Goal: Information Seeking & Learning: Learn about a topic

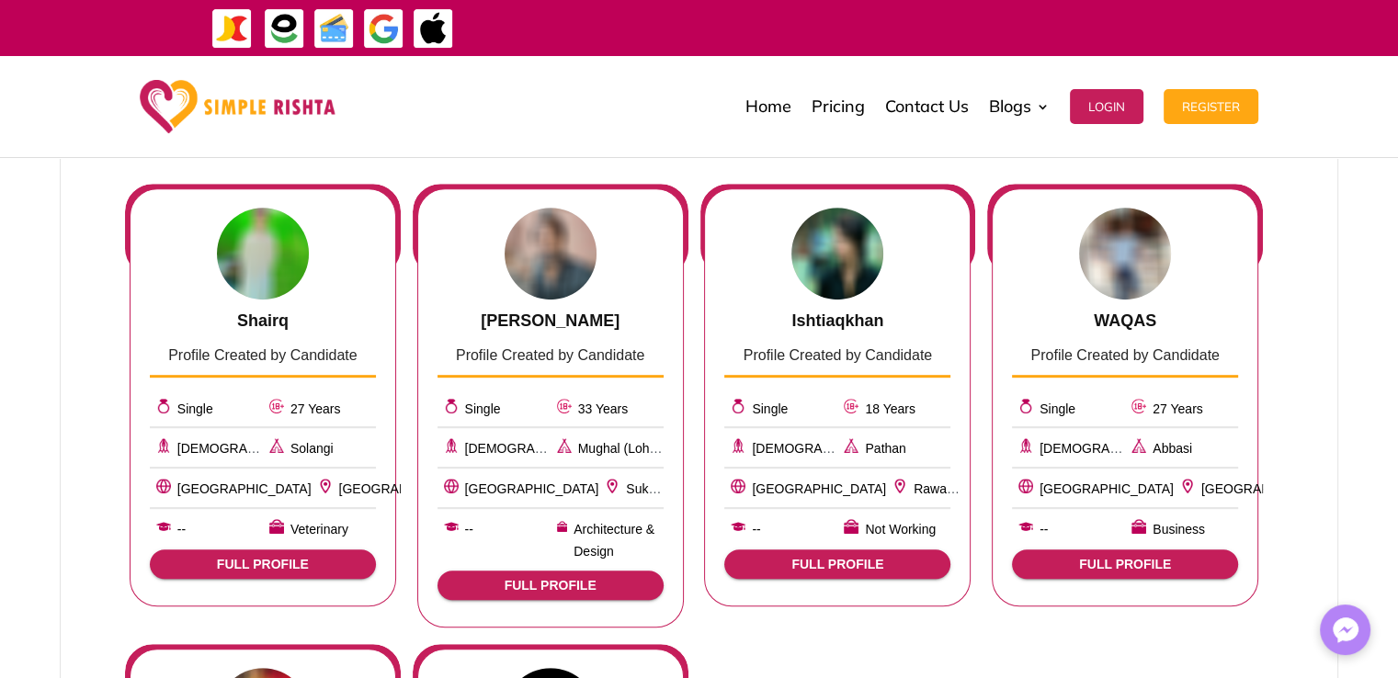
scroll to position [827, 0]
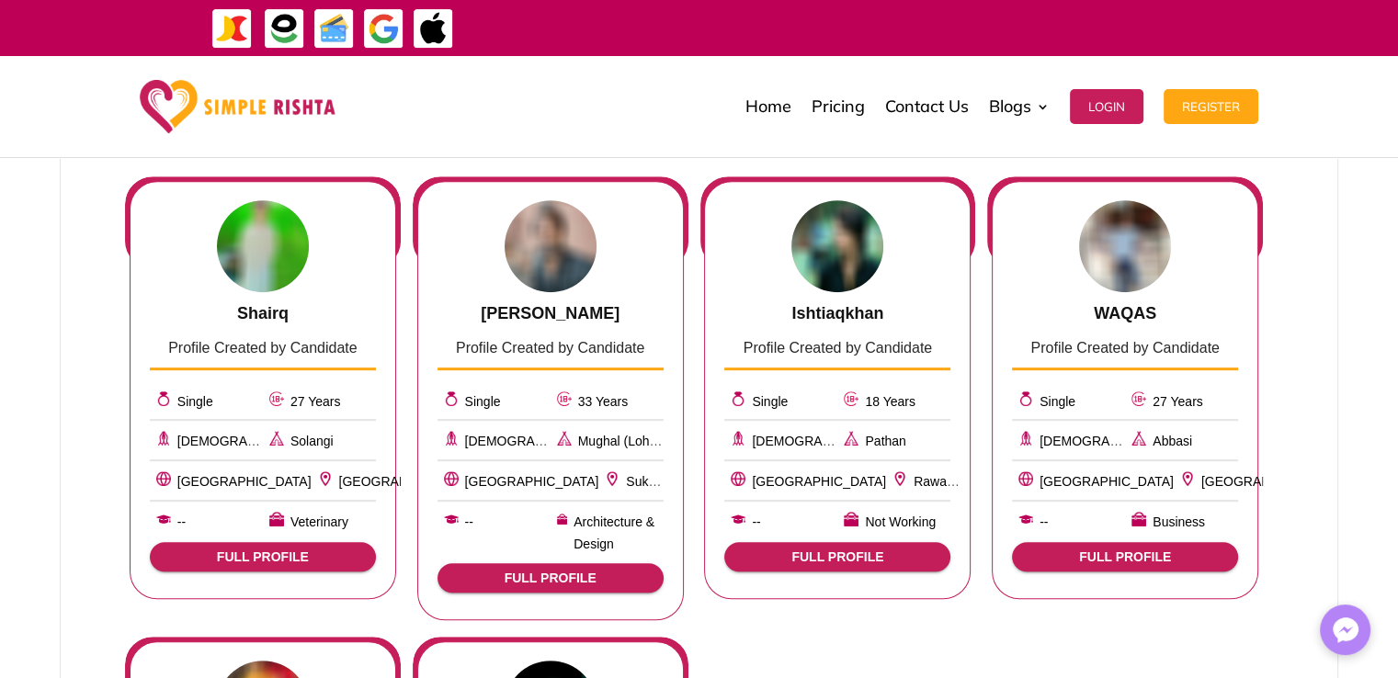
click at [1084, 563] on button "FULL PROFILE" at bounding box center [1125, 556] width 226 height 29
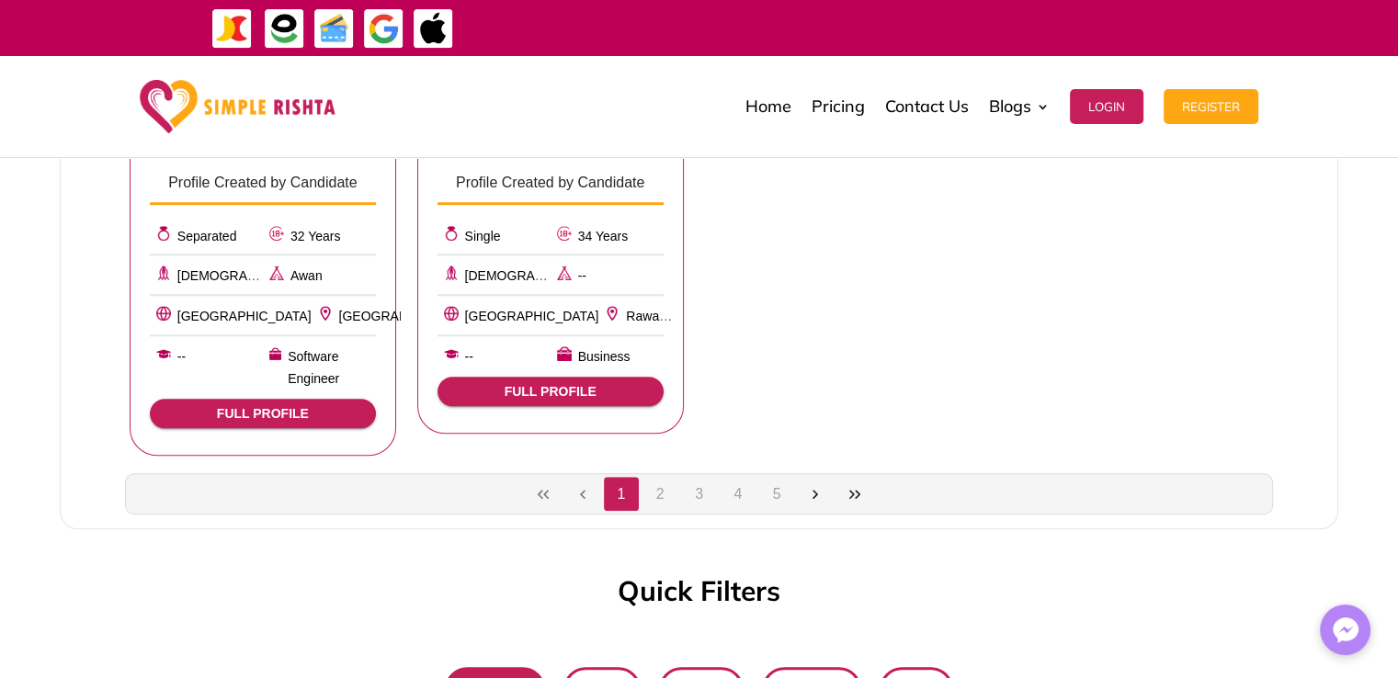
scroll to position [1654, 0]
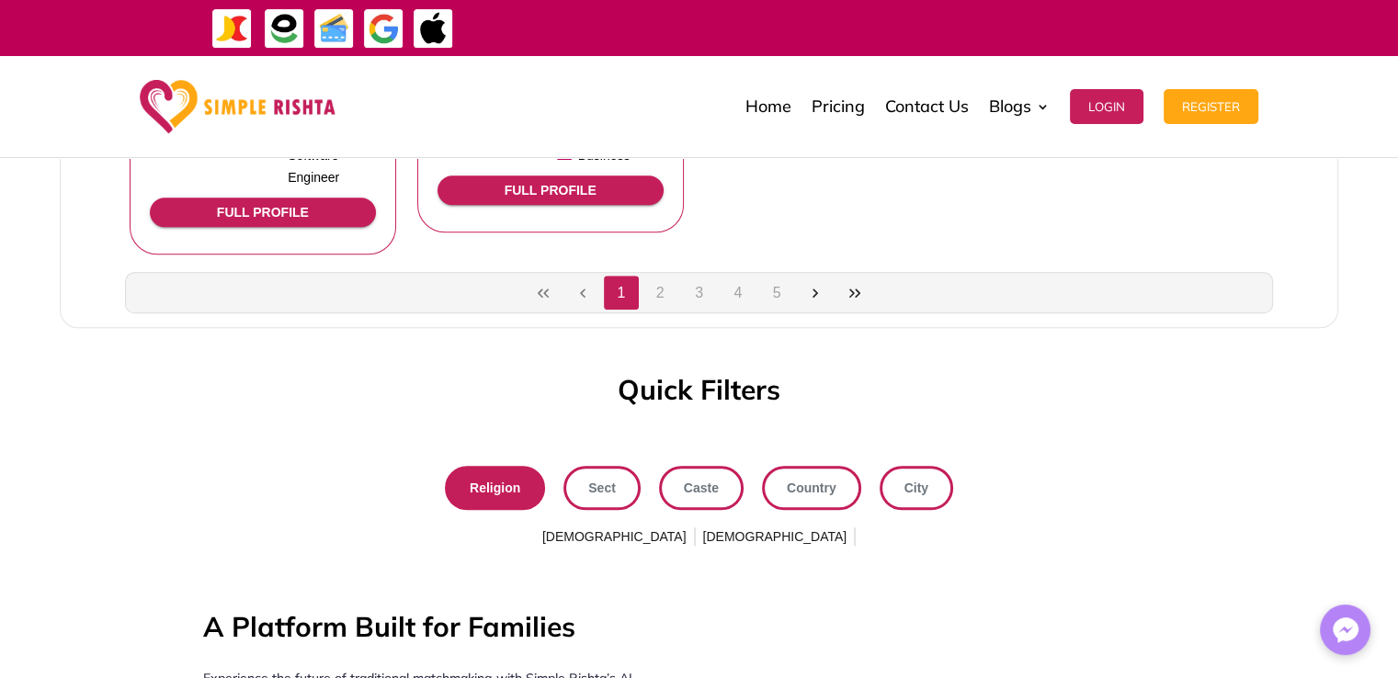
click at [664, 299] on button "2" at bounding box center [659, 293] width 35 height 35
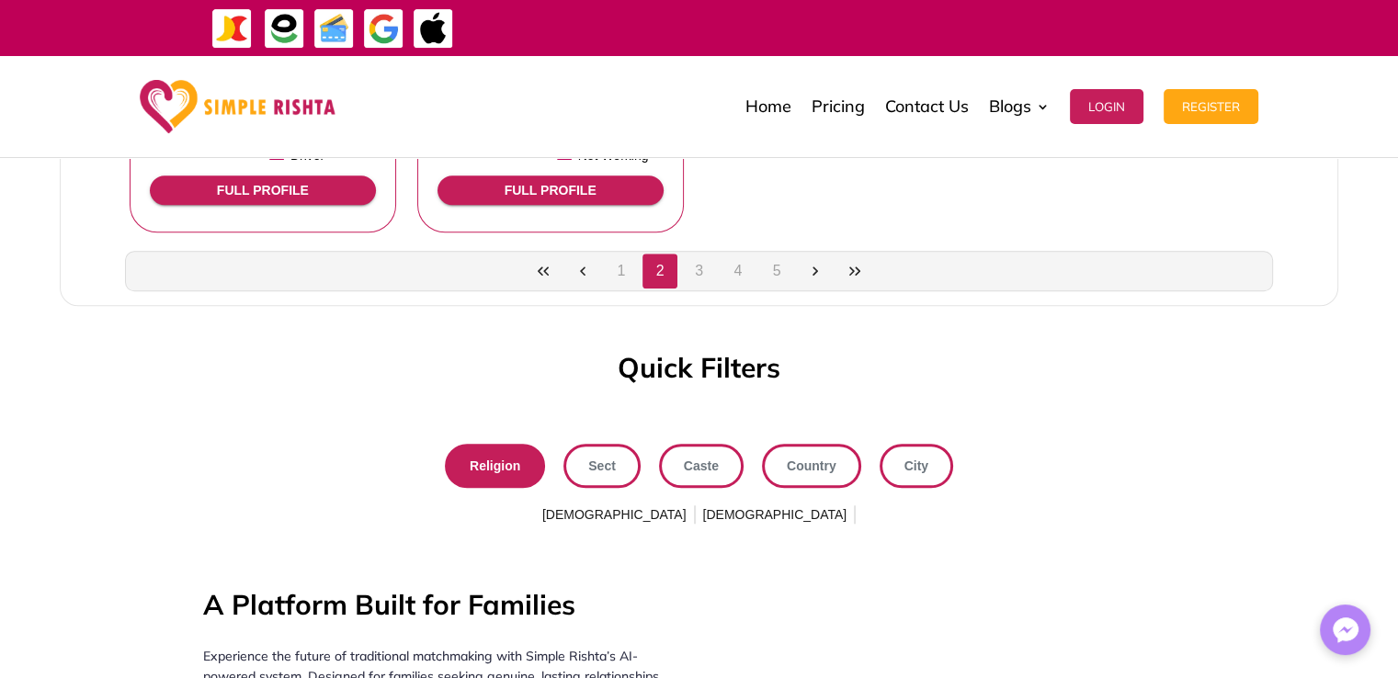
click at [519, 470] on span "Religion" at bounding box center [495, 466] width 51 height 24
click at [496, 455] on span "Religion" at bounding box center [495, 466] width 51 height 24
click at [611, 466] on span "Sect" at bounding box center [602, 466] width 28 height 24
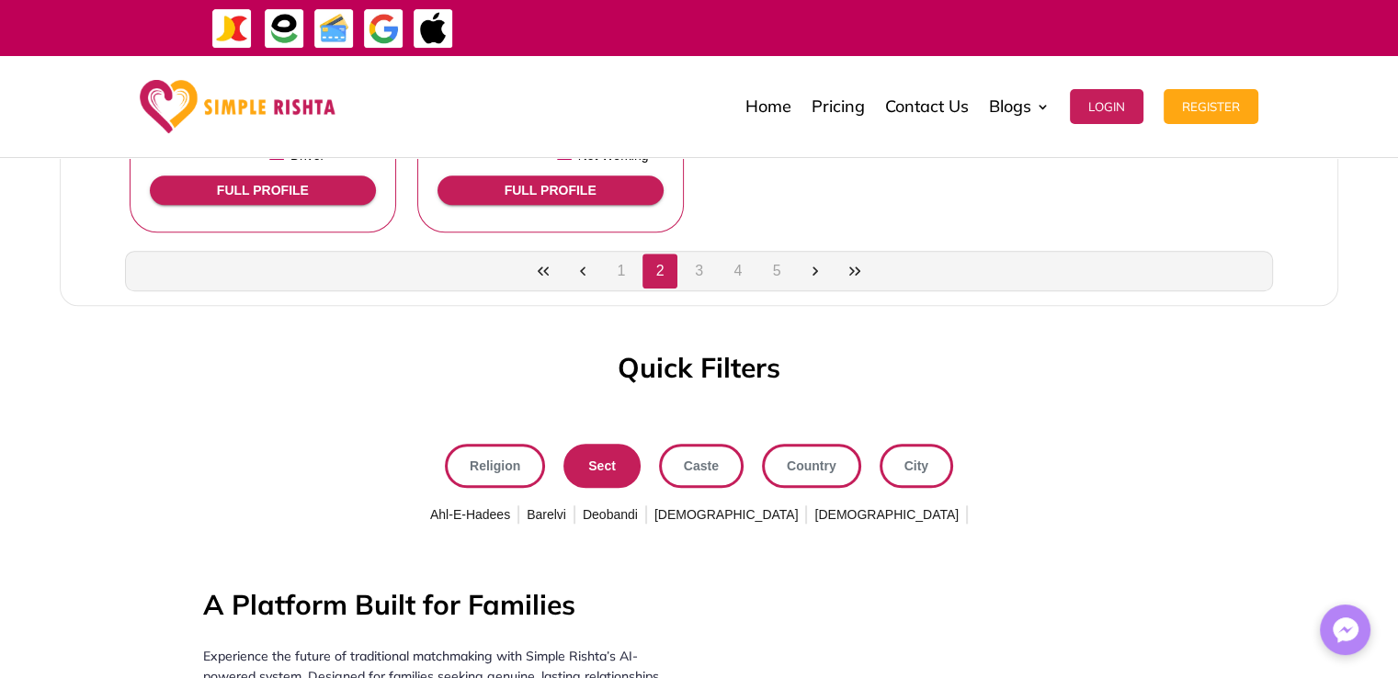
click at [499, 468] on span "Religion" at bounding box center [495, 466] width 51 height 24
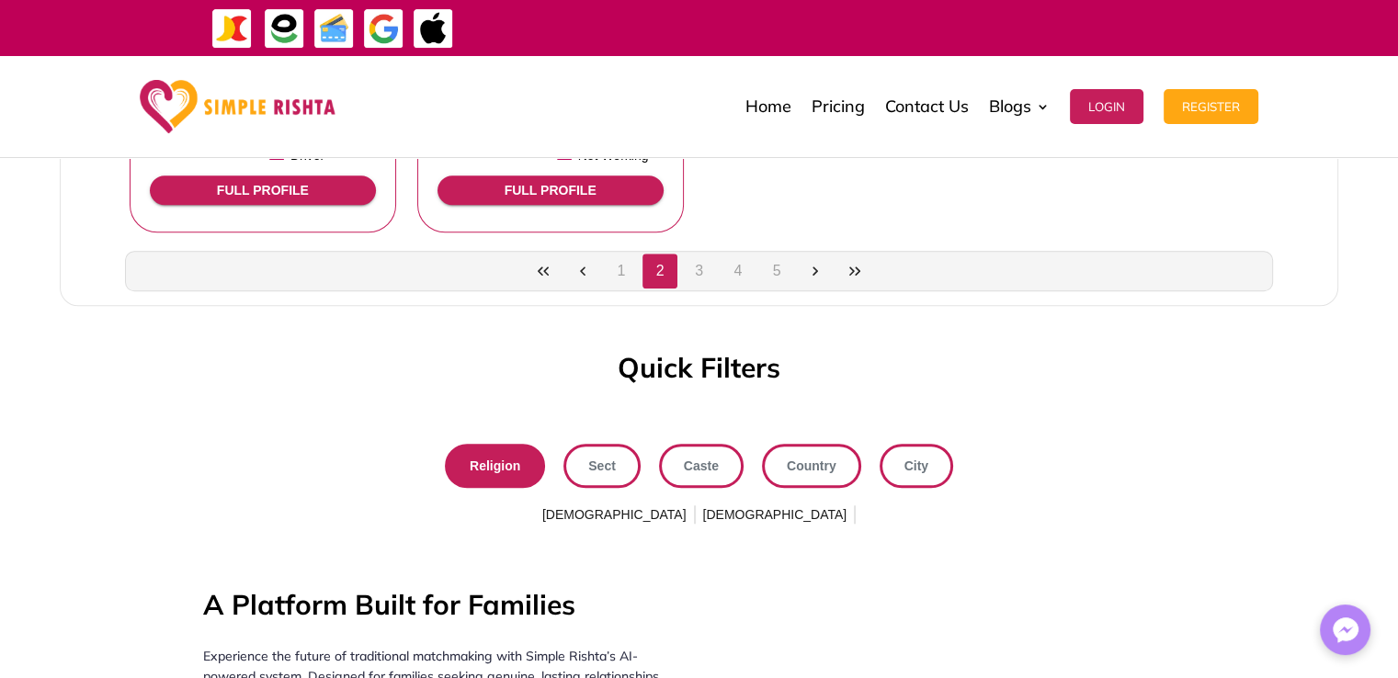
click at [729, 515] on span "[DEMOGRAPHIC_DATA]" at bounding box center [775, 515] width 152 height 29
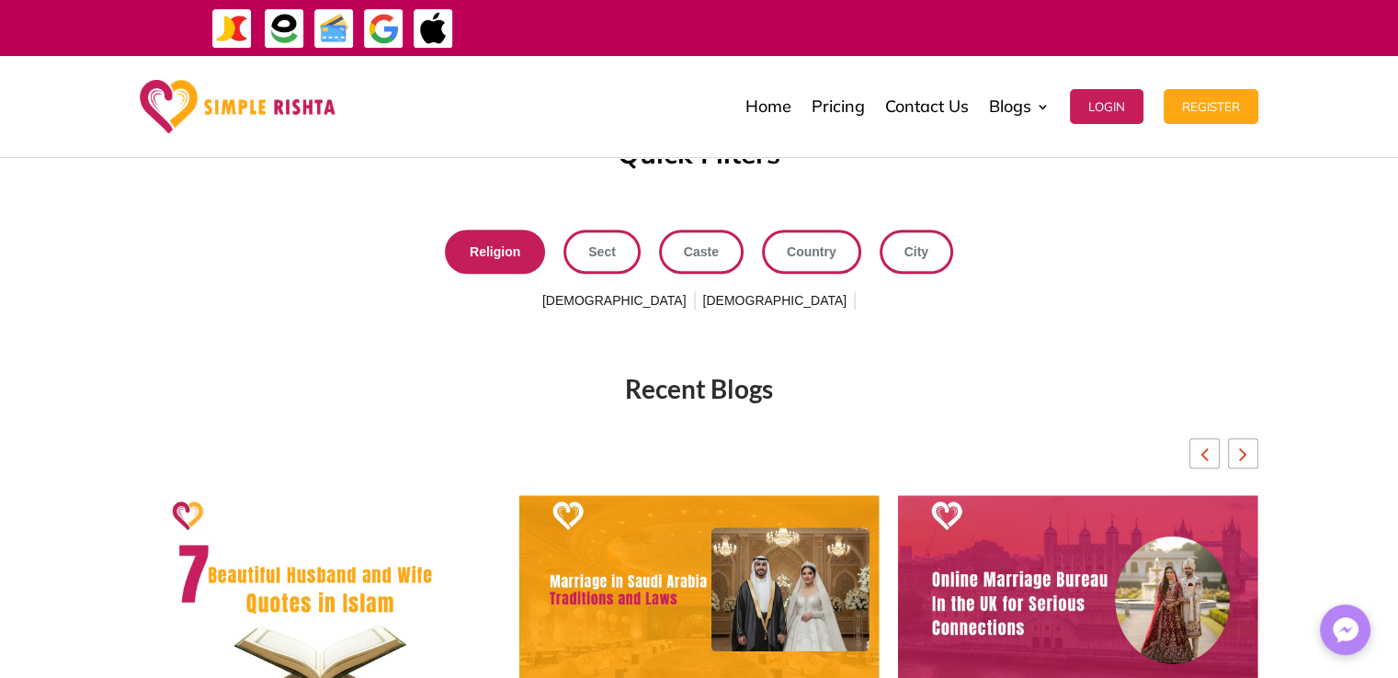
scroll to position [1547, 0]
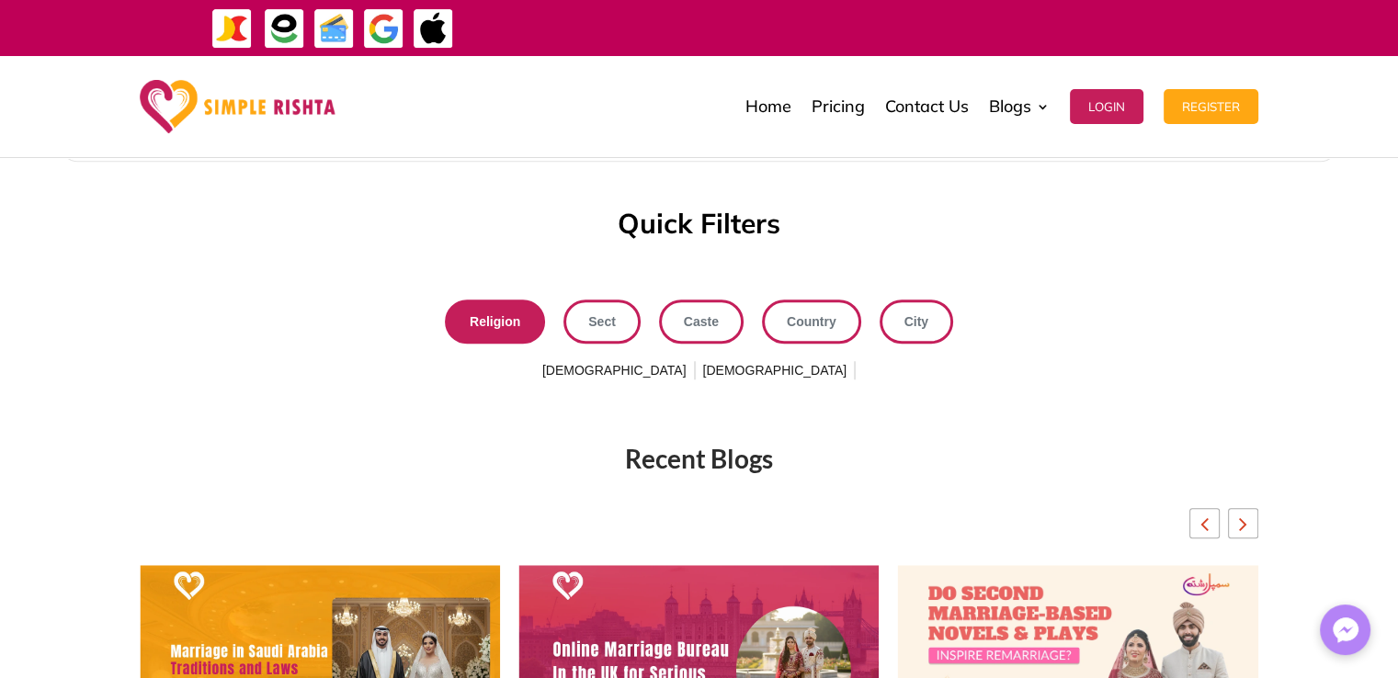
click at [586, 323] on link "Sect" at bounding box center [601, 322] width 77 height 44
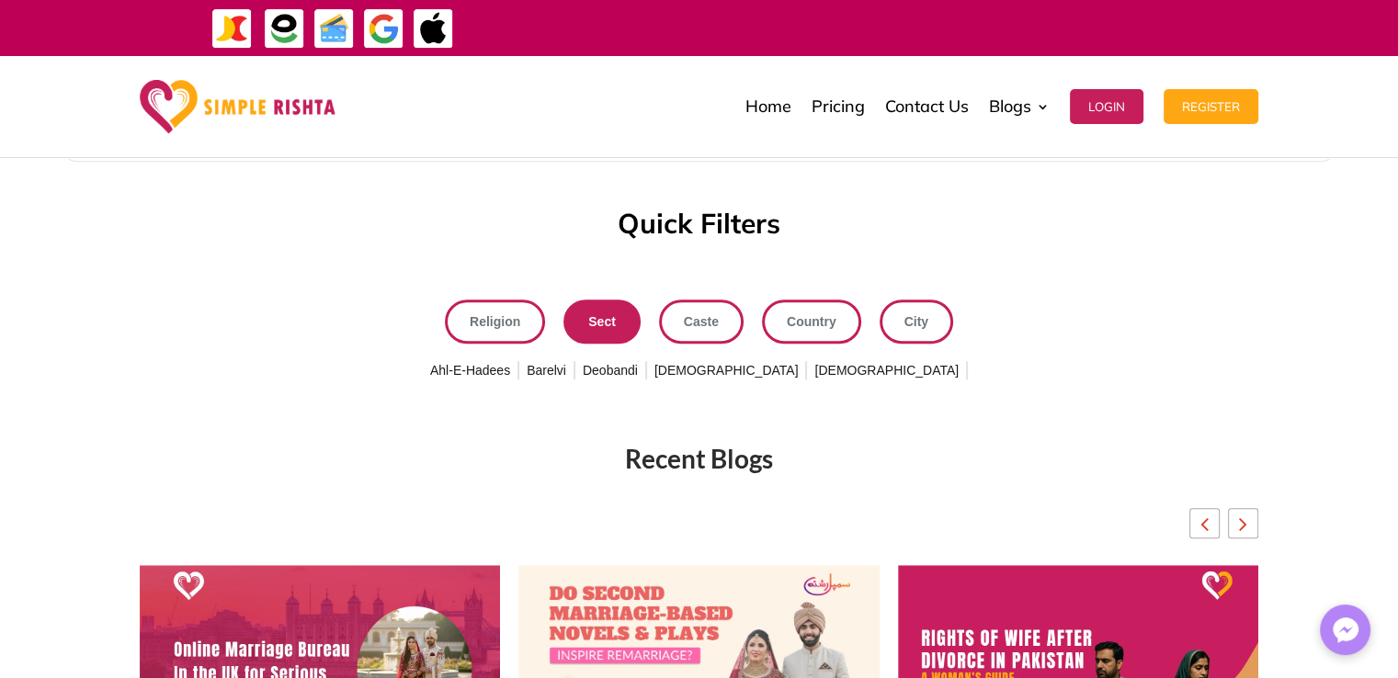
click at [820, 378] on span "[DEMOGRAPHIC_DATA]" at bounding box center [887, 371] width 152 height 29
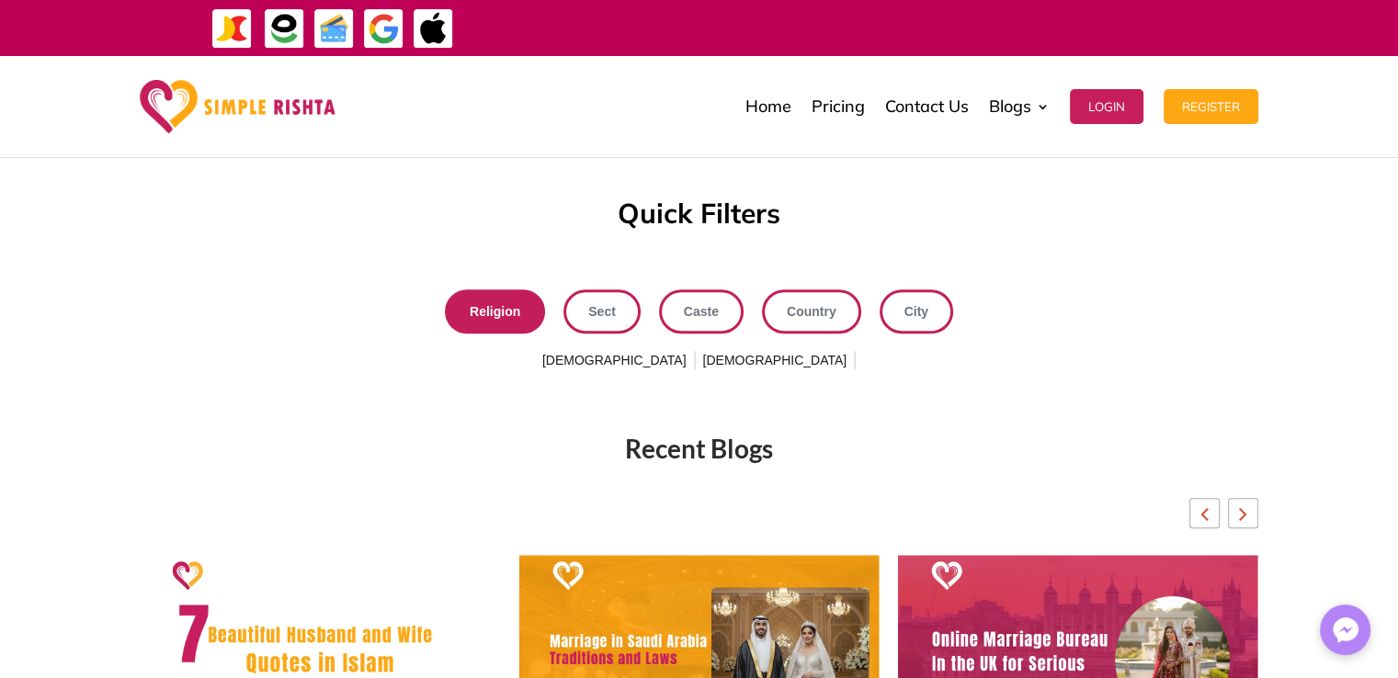
scroll to position [1586, 0]
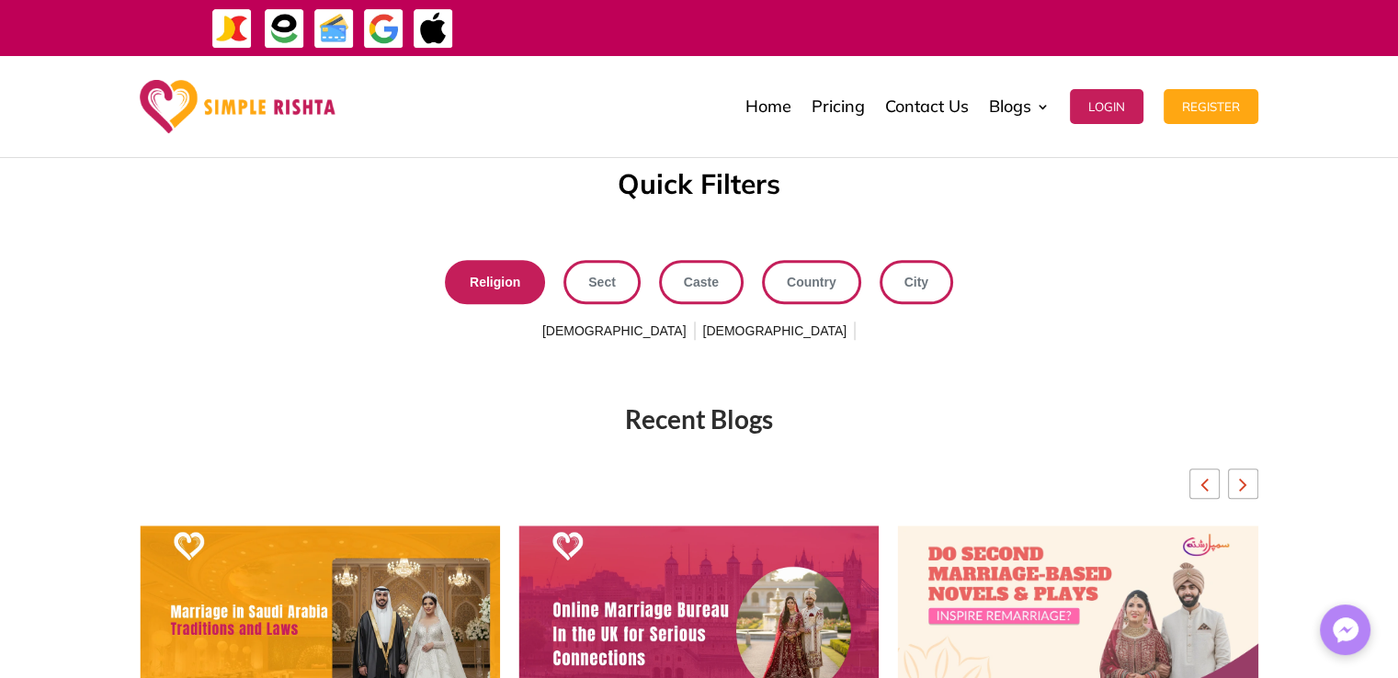
click at [710, 284] on span "Caste" at bounding box center [701, 282] width 35 height 24
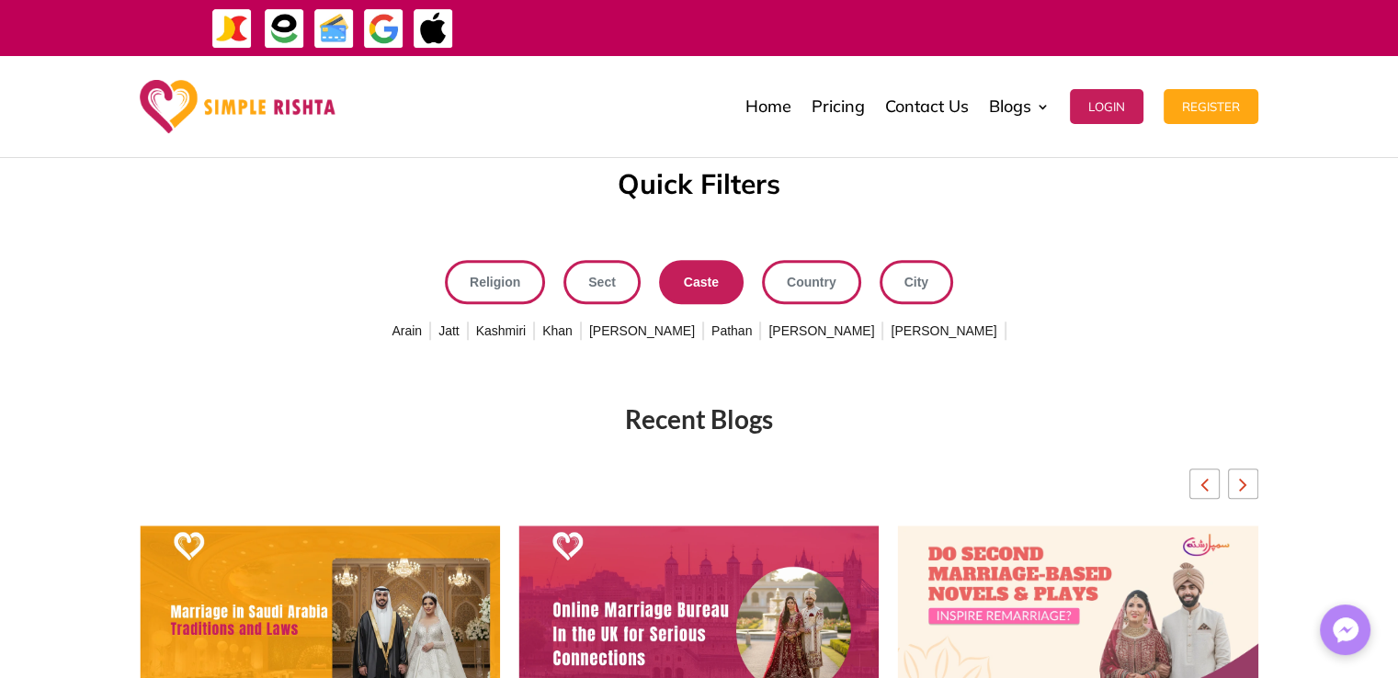
click at [793, 281] on span "Country" at bounding box center [812, 282] width 50 height 24
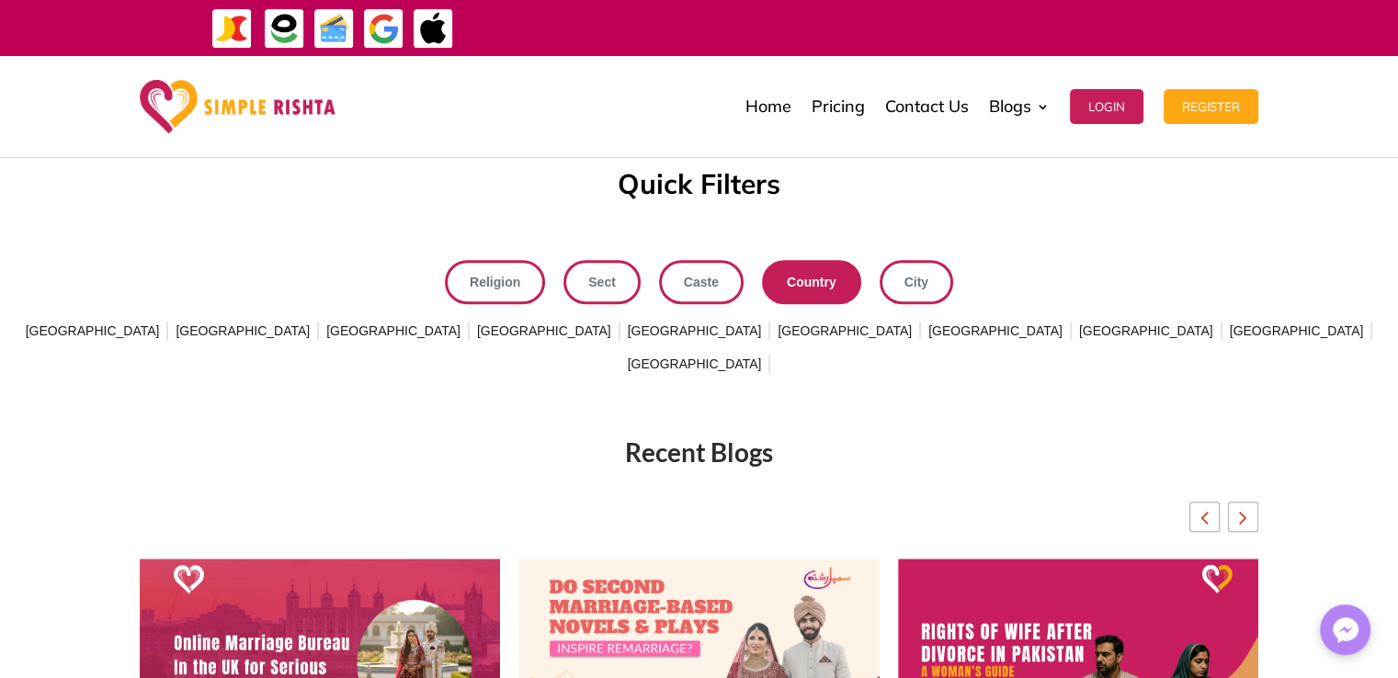
click at [624, 328] on span "[GEOGRAPHIC_DATA]" at bounding box center [695, 331] width 142 height 29
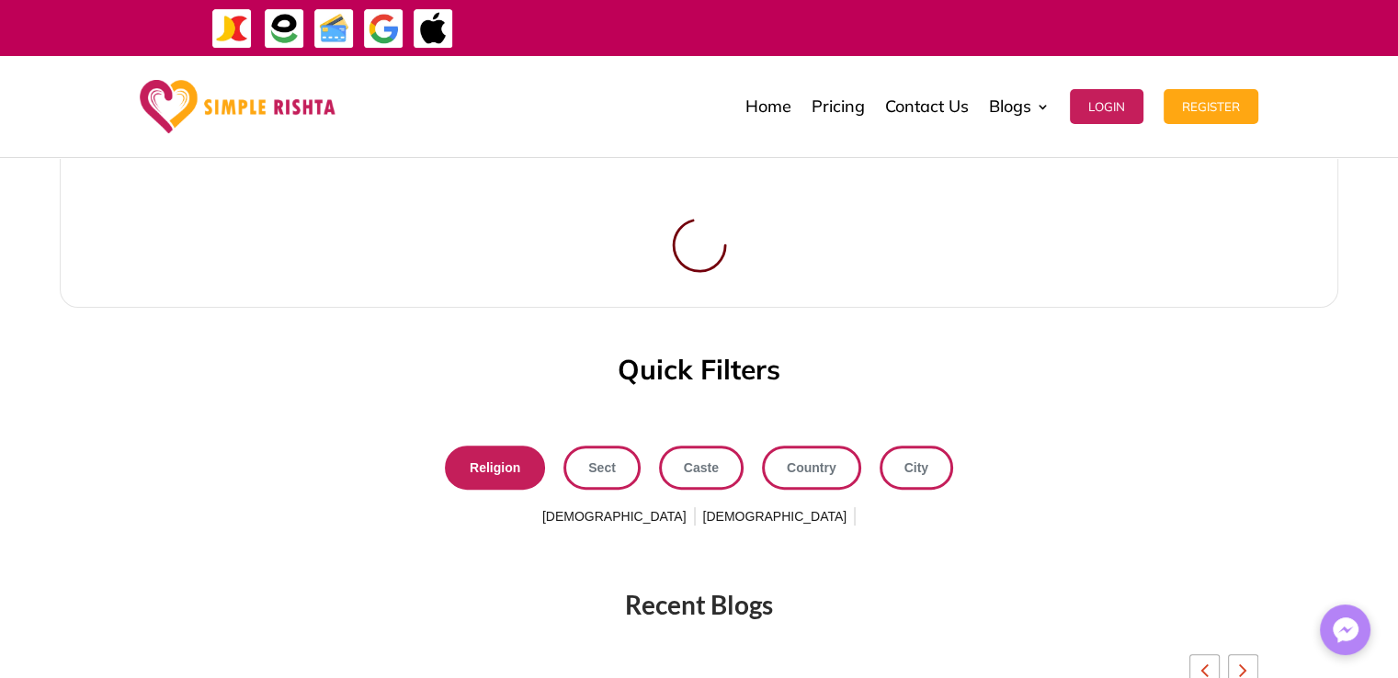
scroll to position [522, 0]
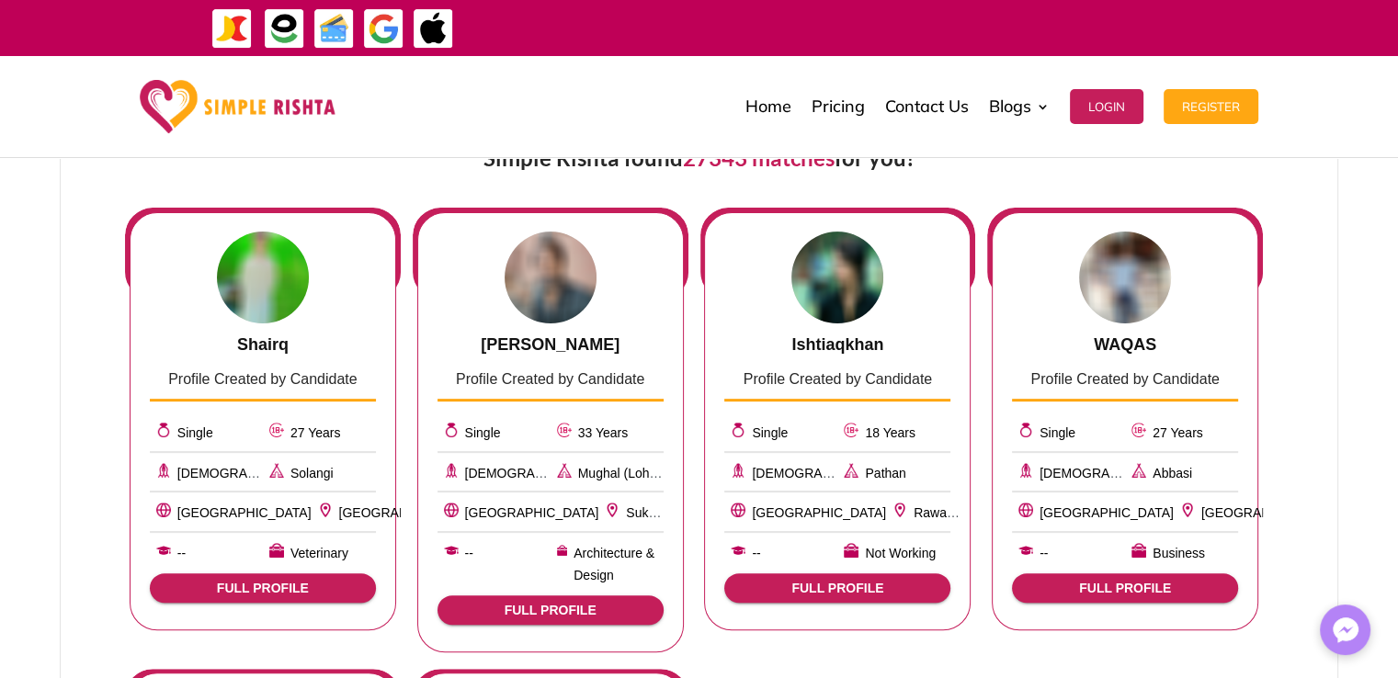
click at [904, 494] on div "Single 18 Years [DEMOGRAPHIC_DATA] Pathan [GEOGRAPHIC_DATA] Rawalpindi -- Not W…" at bounding box center [837, 487] width 226 height 156
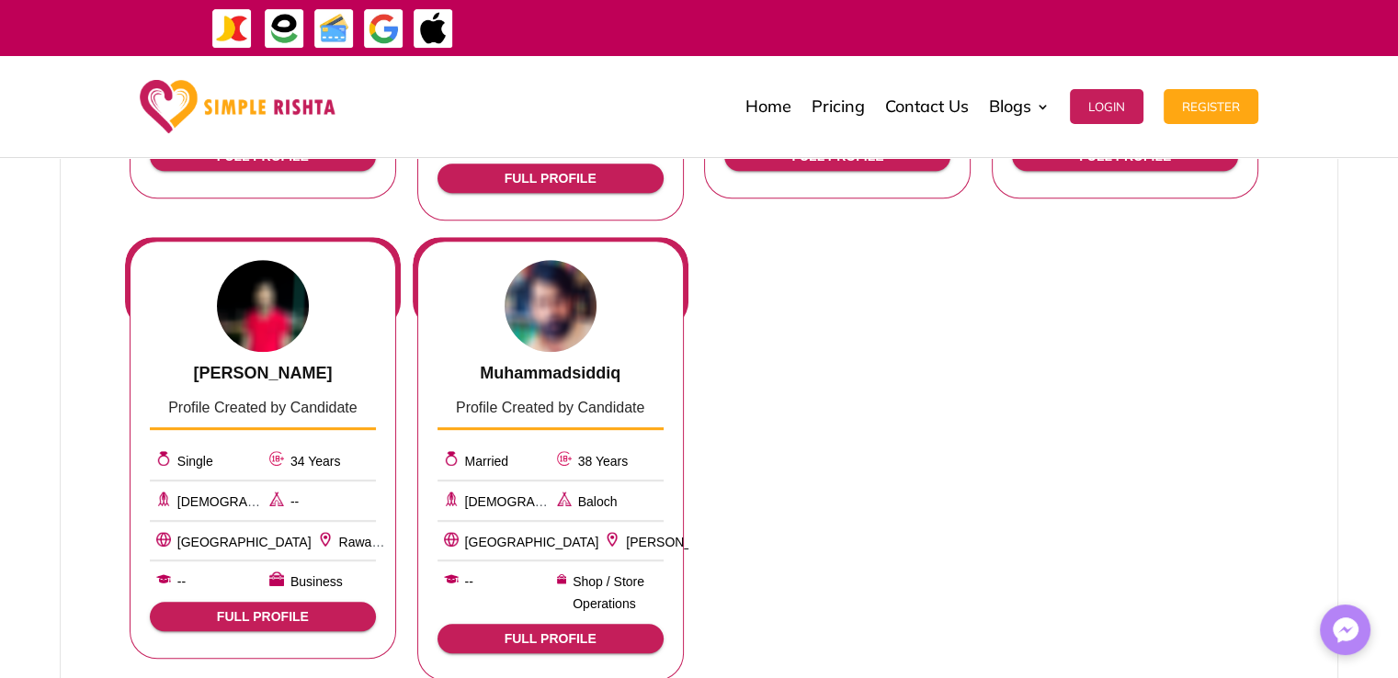
scroll to position [1441, 0]
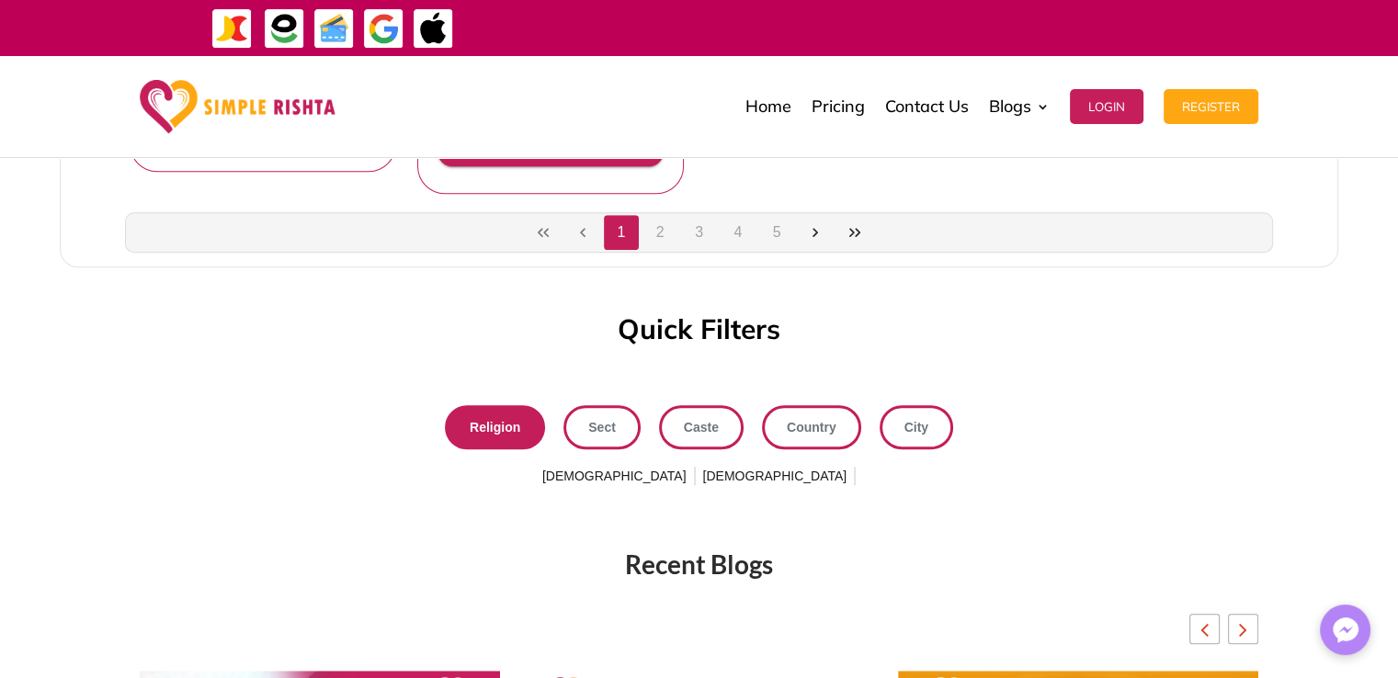
click at [904, 436] on link "City" at bounding box center [916, 427] width 74 height 44
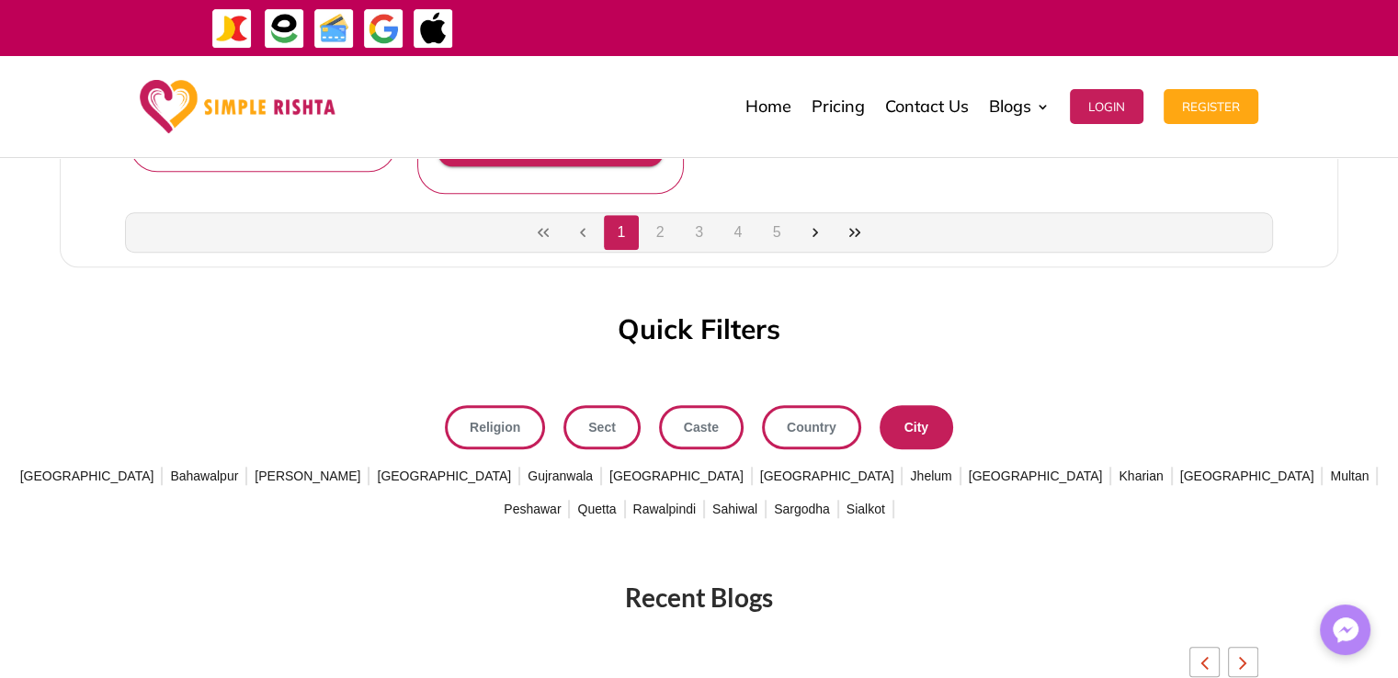
click at [965, 471] on span "[GEOGRAPHIC_DATA]" at bounding box center [1036, 476] width 142 height 29
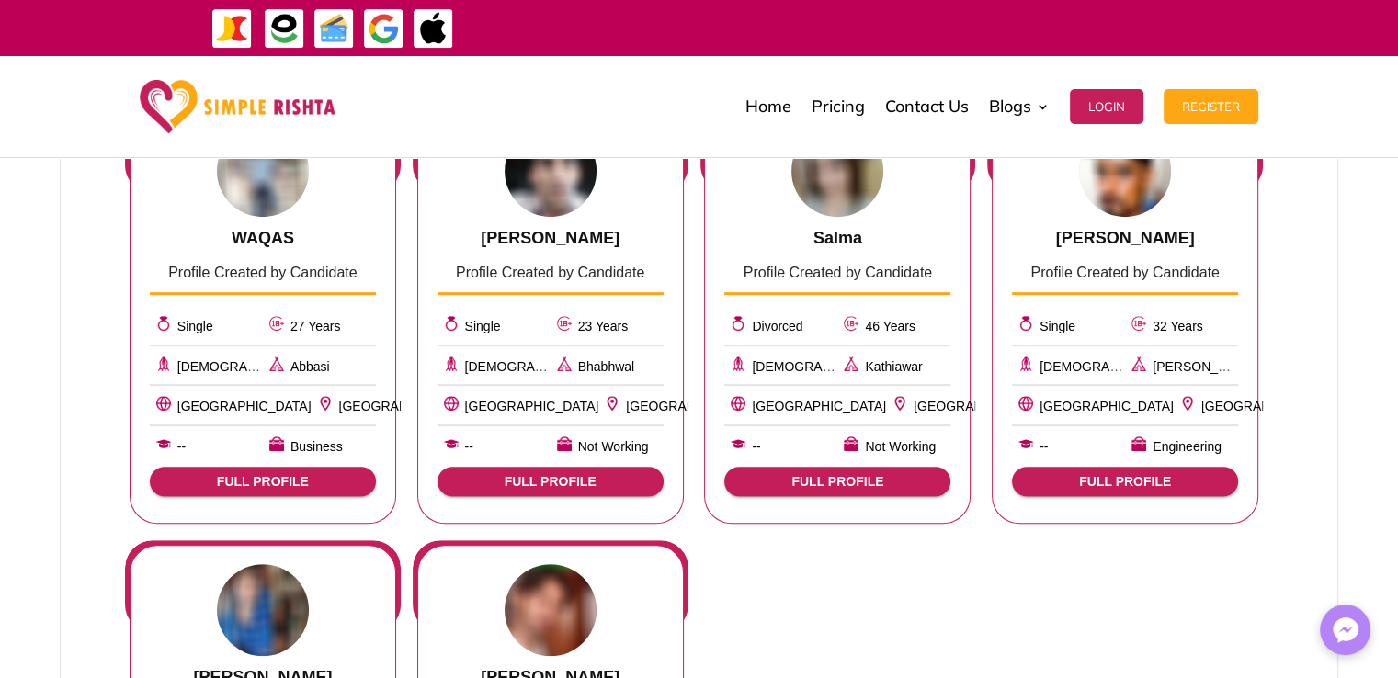
scroll to position [735, 0]
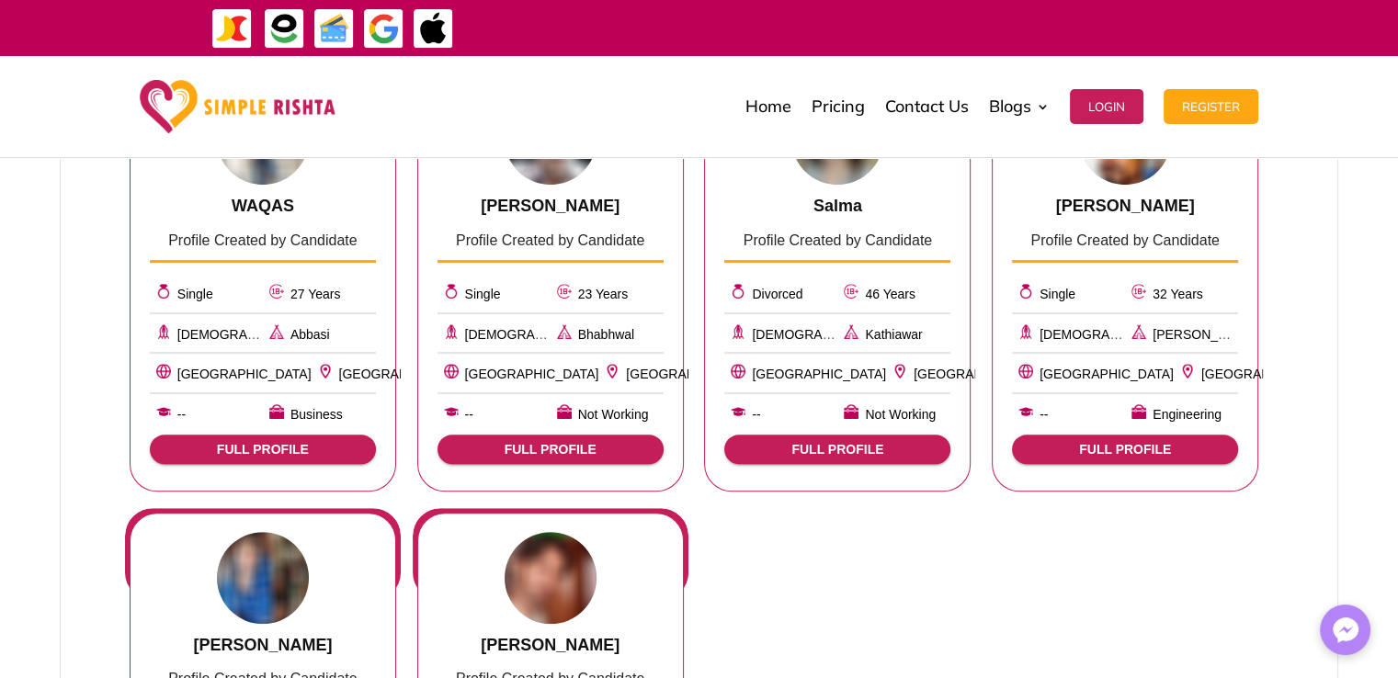
click at [1099, 445] on span "FULL PROFILE" at bounding box center [1125, 449] width 197 height 15
